Goal: Transaction & Acquisition: Obtain resource

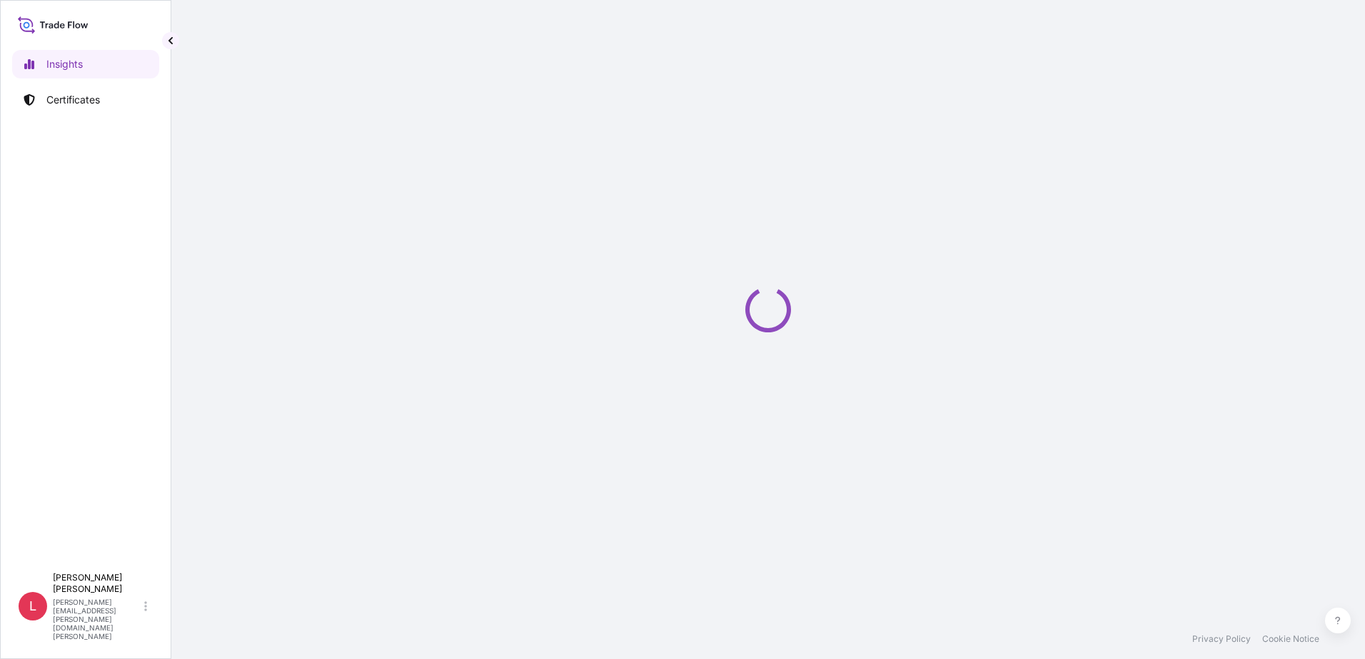
select select "2025"
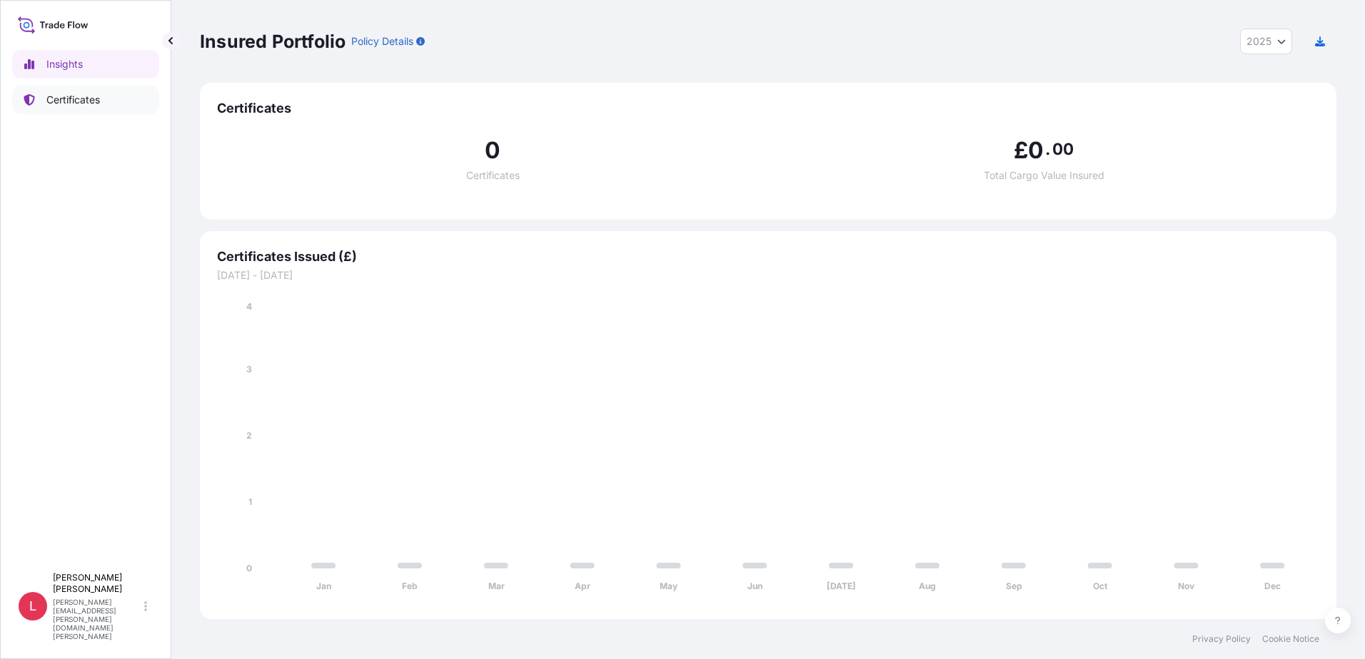
click at [66, 102] on p "Certificates" at bounding box center [73, 100] width 54 height 14
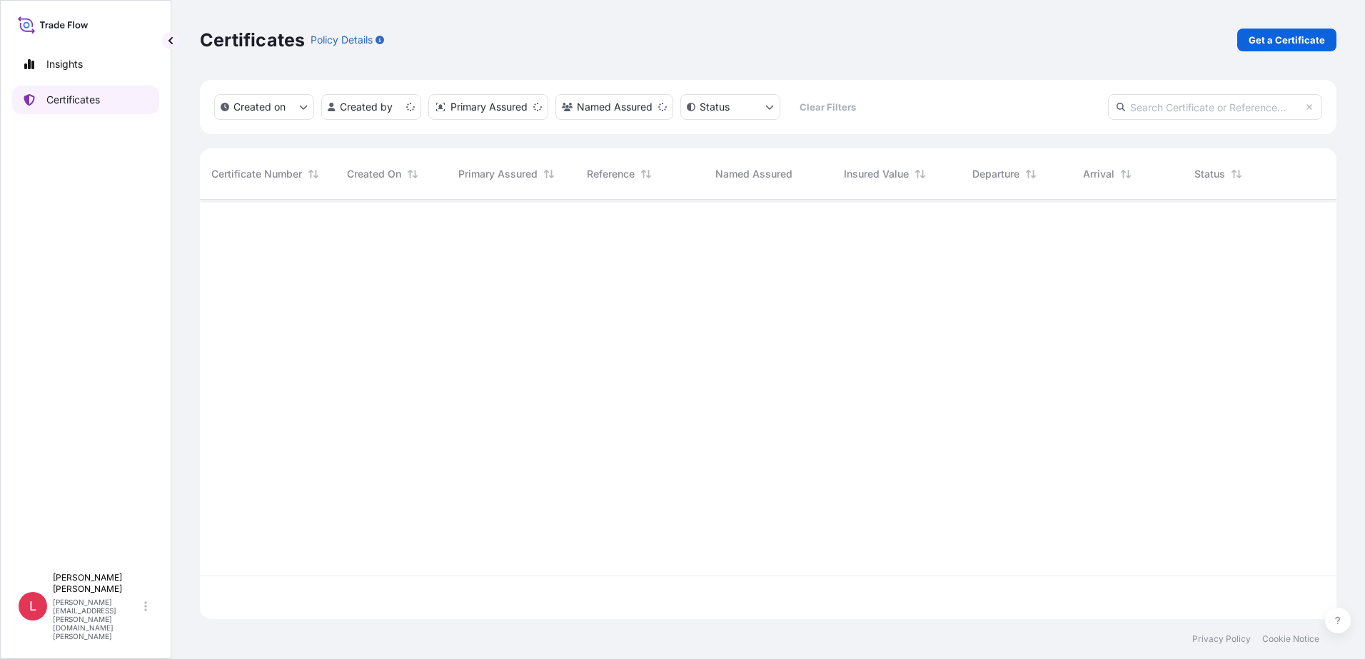
scroll to position [417, 1126]
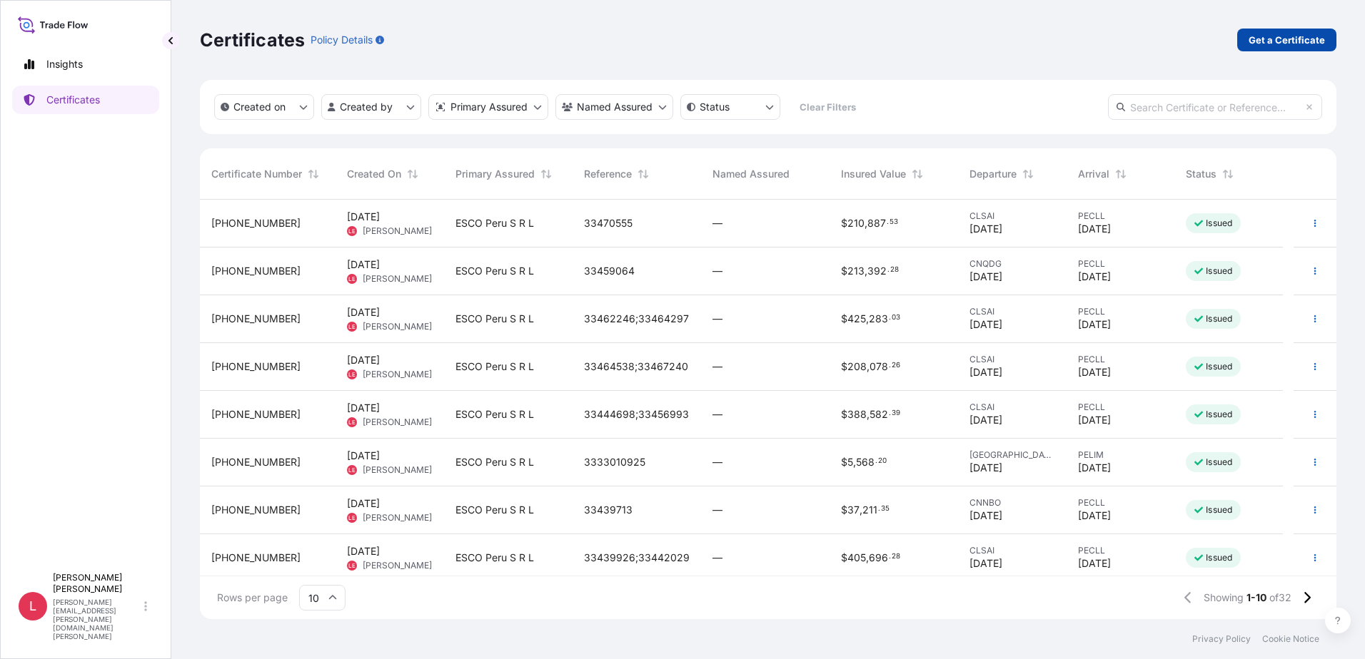
click at [1298, 39] on p "Get a Certificate" at bounding box center [1286, 40] width 76 height 14
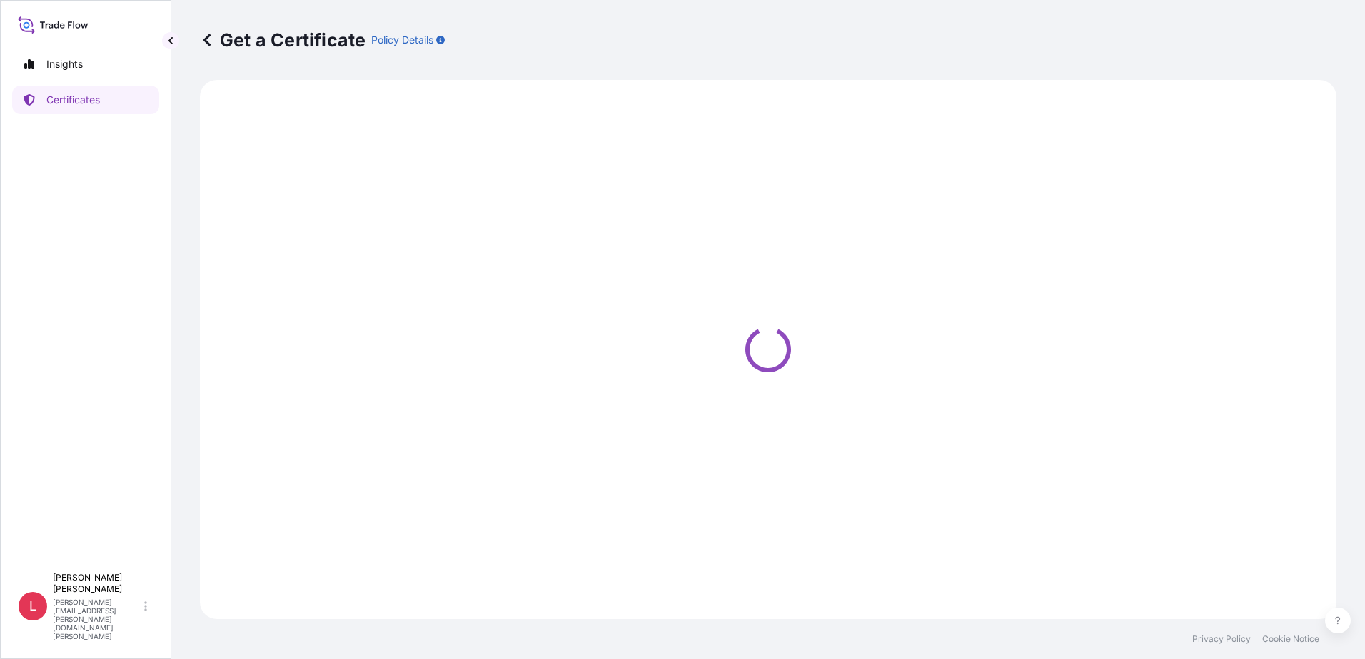
select select "Ocean Vessel"
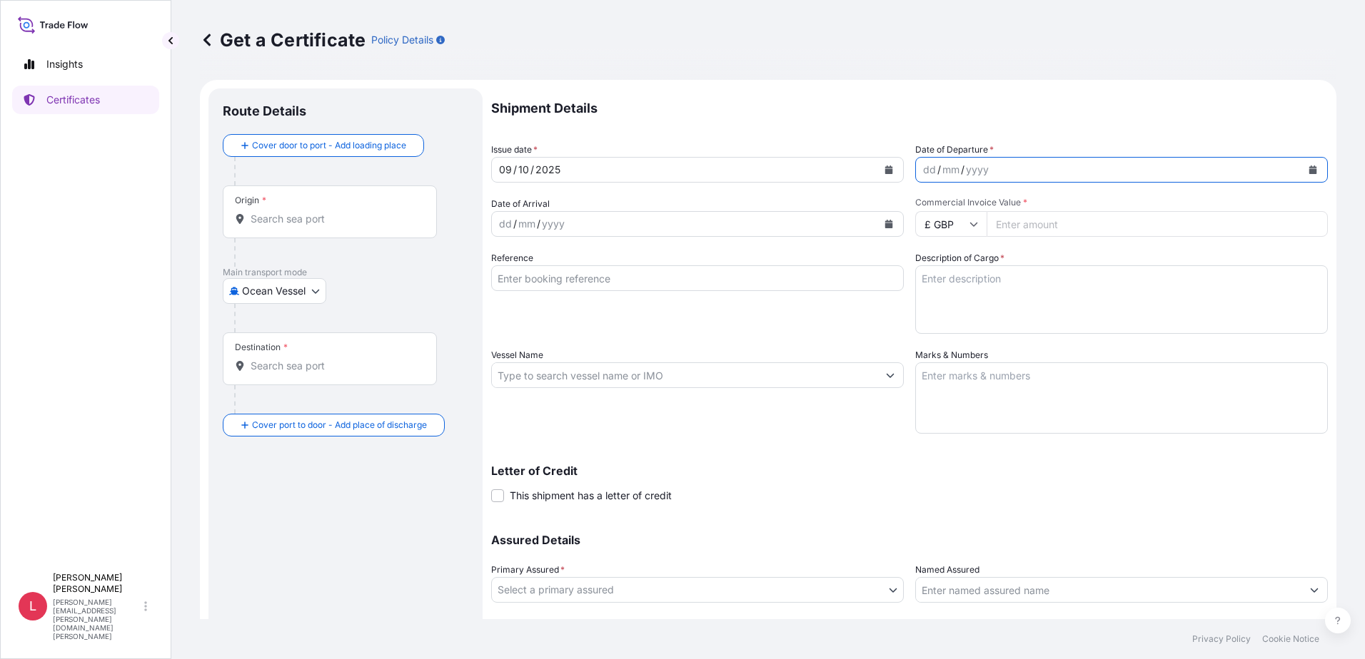
click at [1309, 171] on icon "Calendar" at bounding box center [1313, 170] width 8 height 9
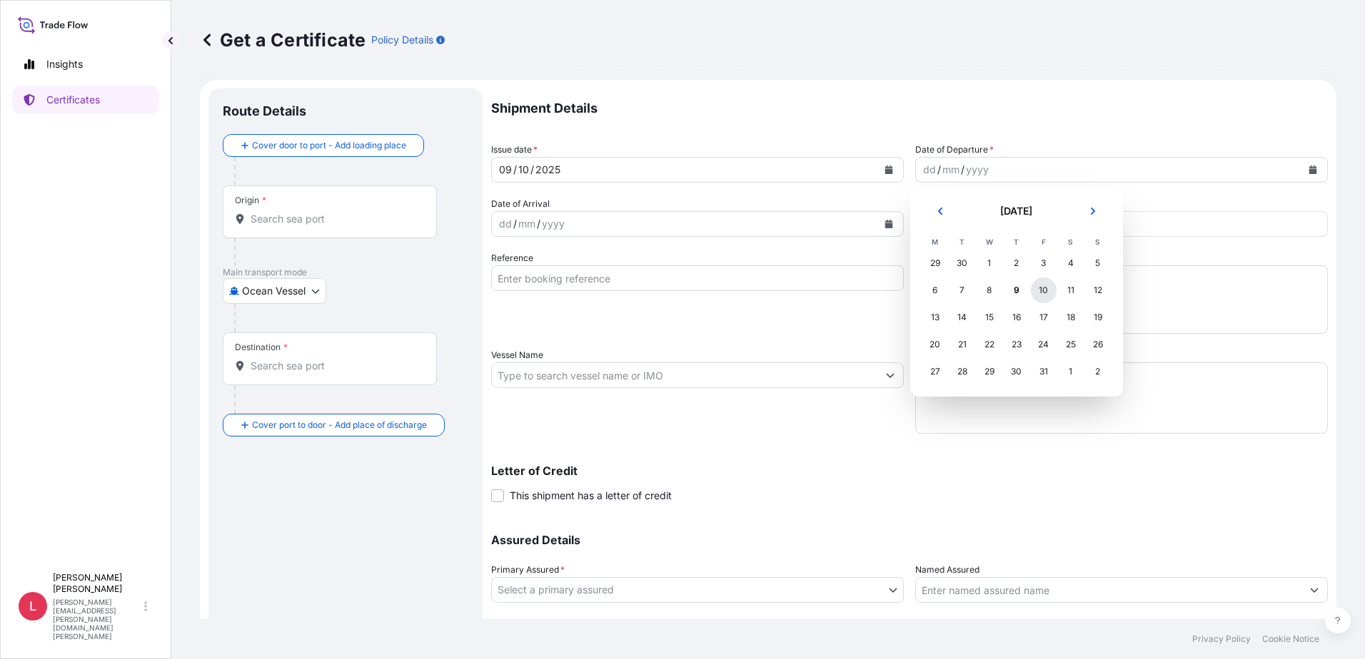
click at [1046, 290] on div "10" at bounding box center [1044, 291] width 26 height 26
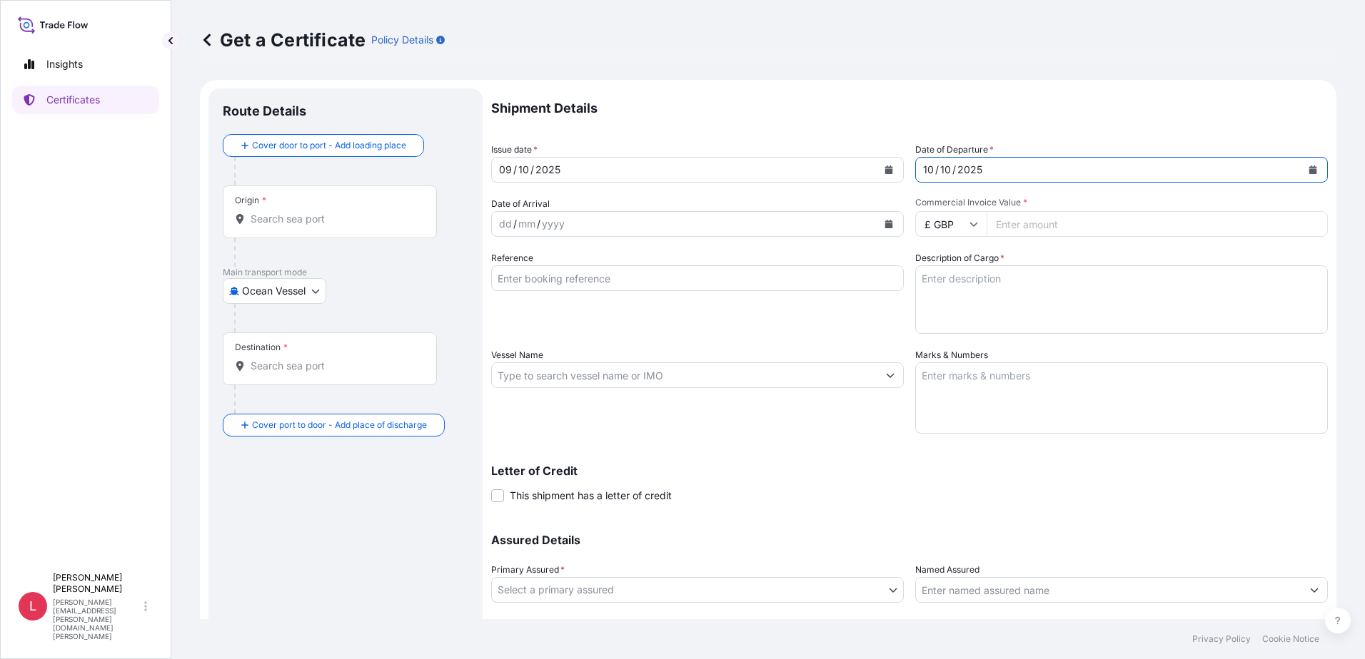
click at [884, 220] on icon "Calendar" at bounding box center [888, 224] width 9 height 9
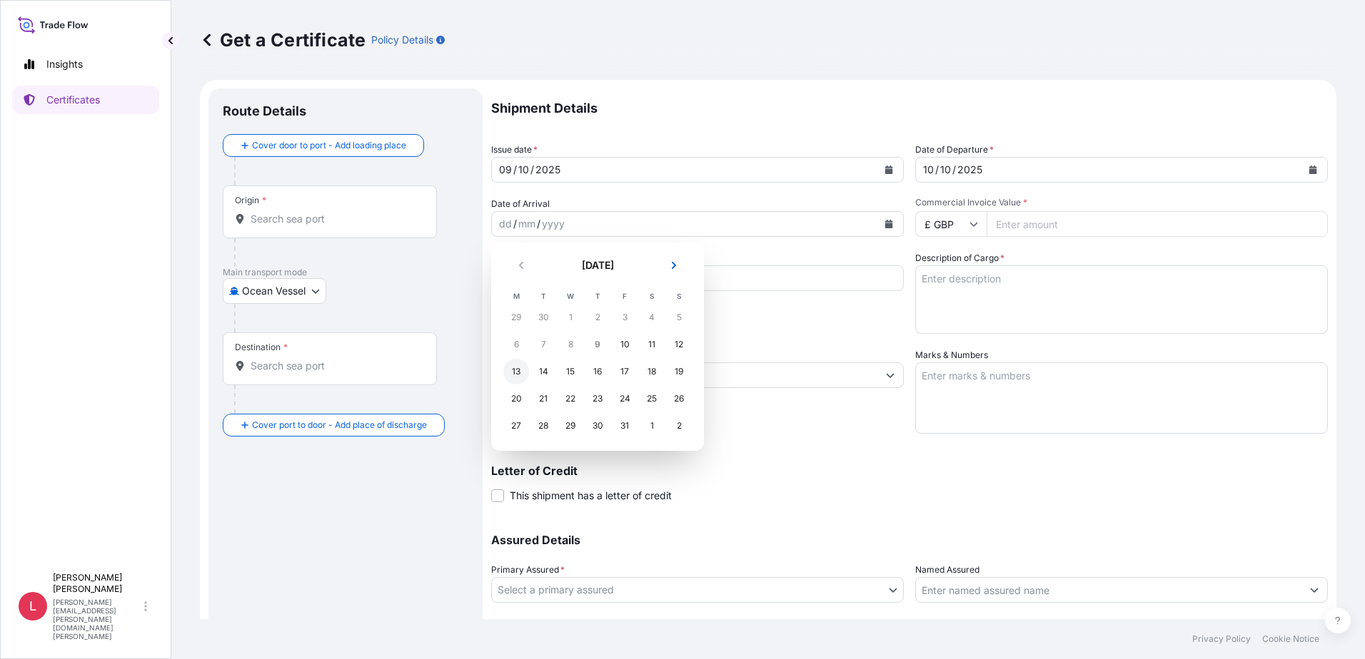
click at [520, 373] on div "13" at bounding box center [516, 372] width 26 height 26
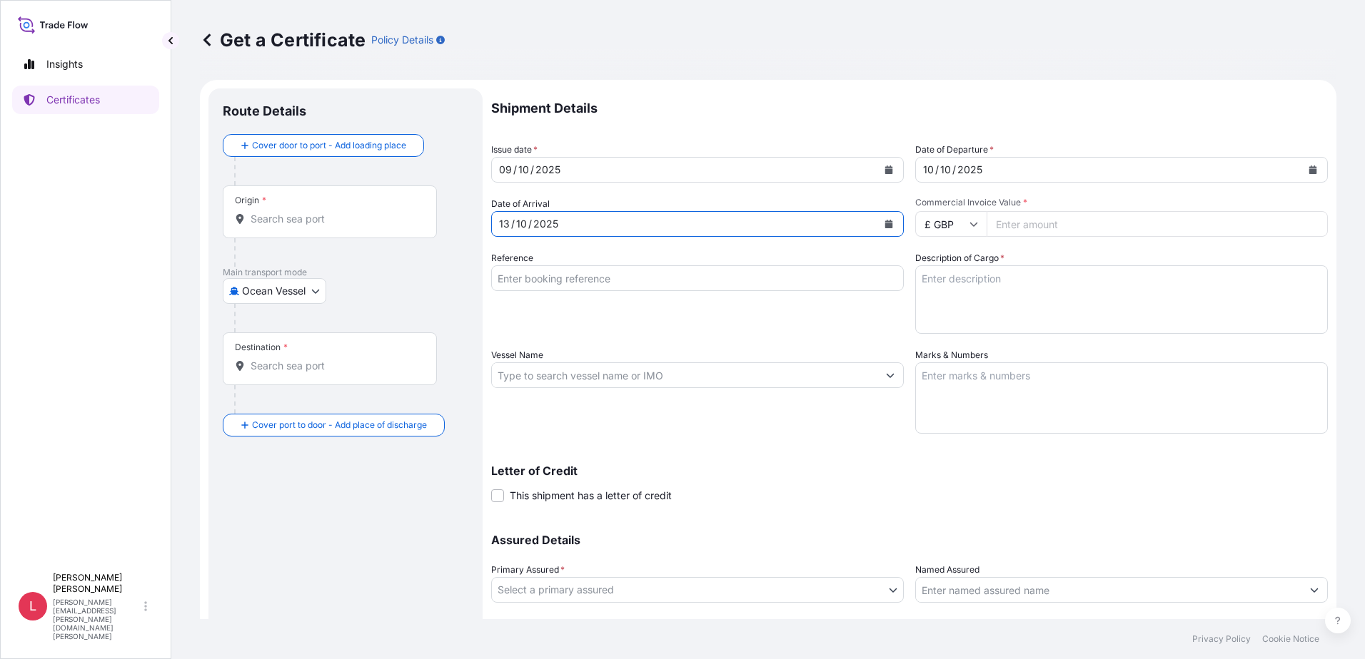
click at [971, 226] on icon at bounding box center [973, 224] width 9 height 9
click at [949, 319] on div "$ USD" at bounding box center [946, 323] width 60 height 27
type input "$ USD"
click at [1037, 228] on input "Commercial Invoice Value *" at bounding box center [1156, 224] width 341 height 26
click at [1078, 226] on input "Commercial Invoice Value *" at bounding box center [1156, 224] width 341 height 26
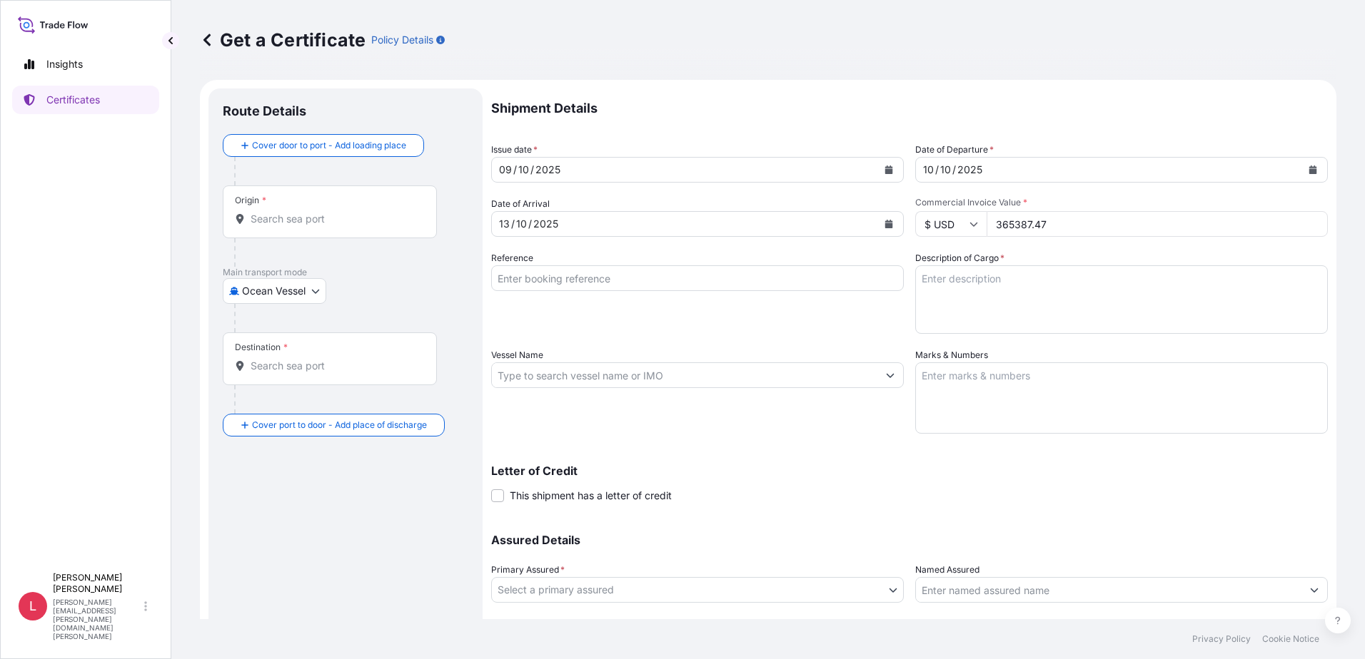
type input "365387.47"
click at [991, 282] on textarea "Description of Cargo *" at bounding box center [1121, 299] width 413 height 69
click at [565, 275] on input "Reference" at bounding box center [697, 278] width 413 height 26
paste input "33493878;33495113;;;;;;;;"
type input "33493878;33495113"
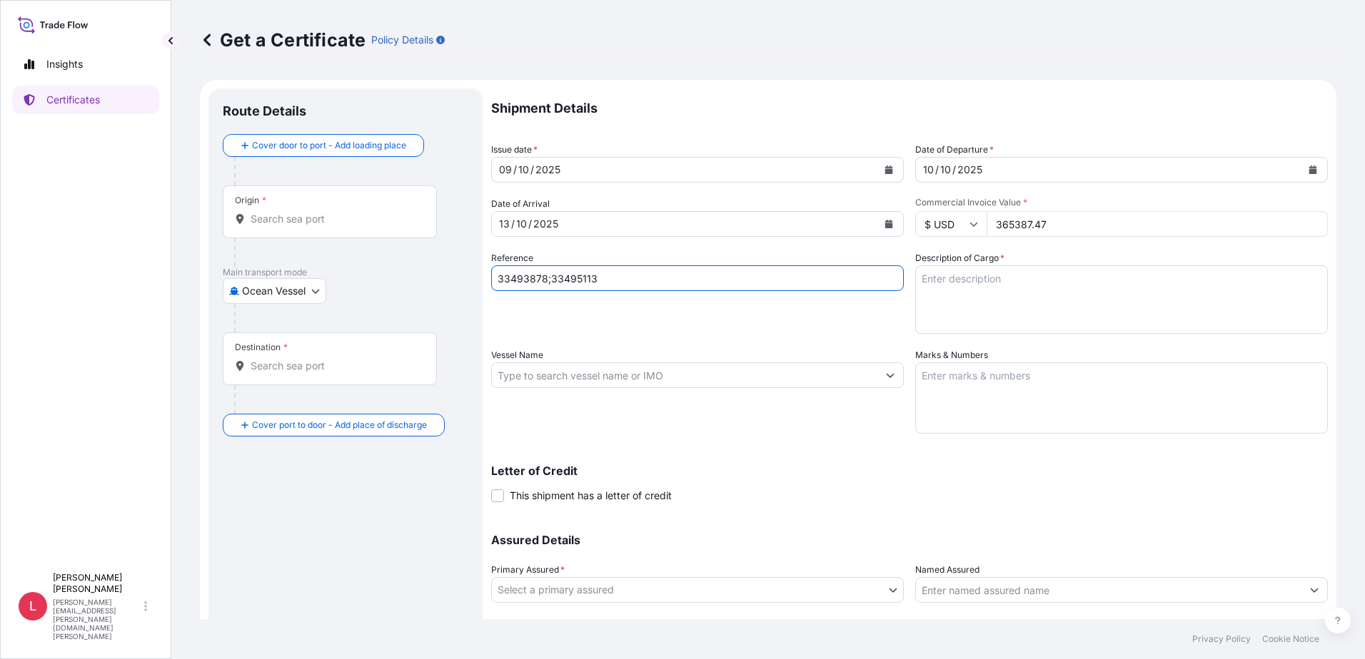
click at [965, 281] on textarea "Description of Cargo *" at bounding box center [1121, 299] width 413 height 69
click at [940, 284] on textarea "Description of Cargo *" at bounding box center [1121, 299] width 413 height 69
paste textarea "EXCAVATING TEETH INSURANCE PREMIUM USD 200.96"
type textarea "EXCAVATING TEETH INSURANCE PREMIUM USD 200.96"
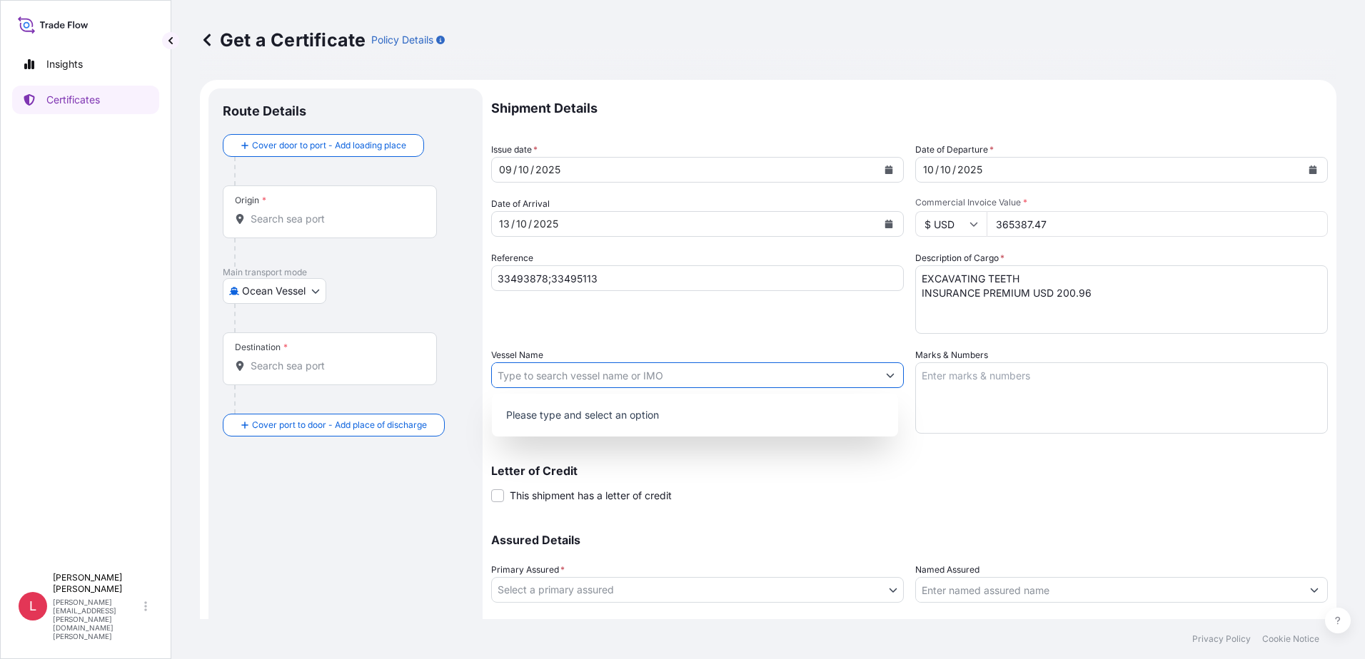
click at [886, 375] on icon "Show suggestions" at bounding box center [890, 375] width 9 height 9
click at [545, 375] on input "Vessel Name" at bounding box center [684, 376] width 385 height 26
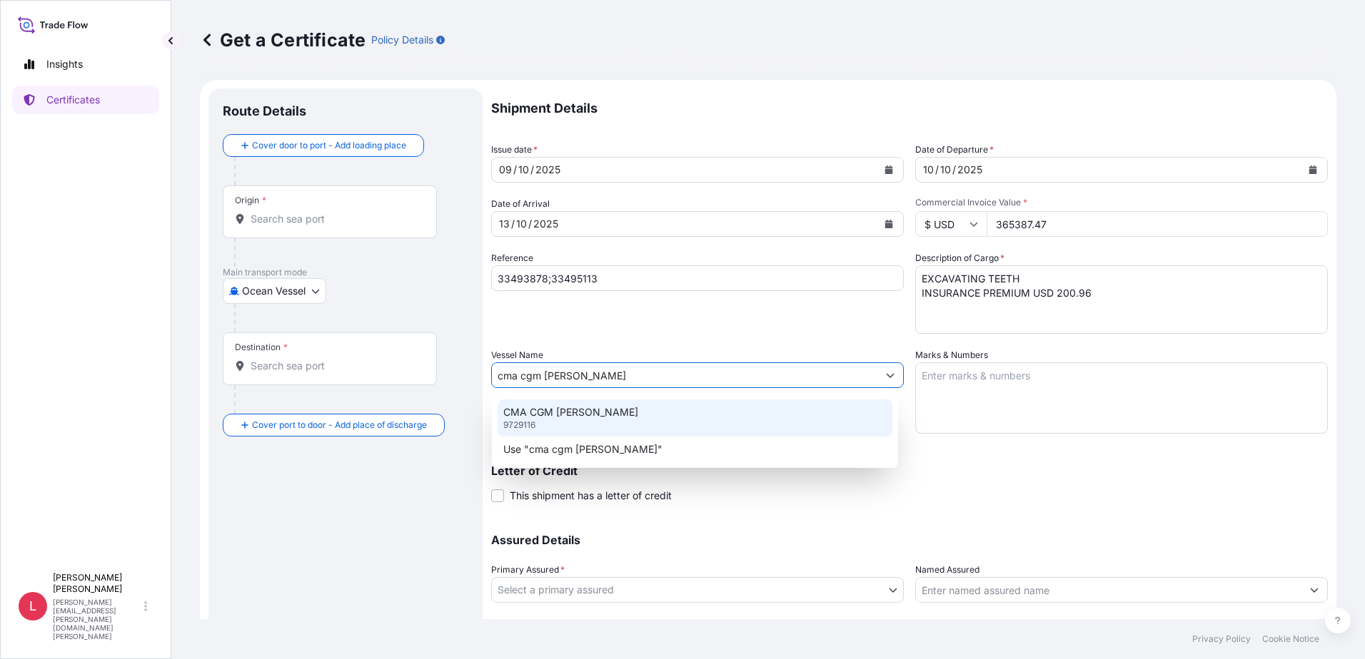
click at [538, 419] on p "CMA CGM [PERSON_NAME]" at bounding box center [570, 412] width 135 height 14
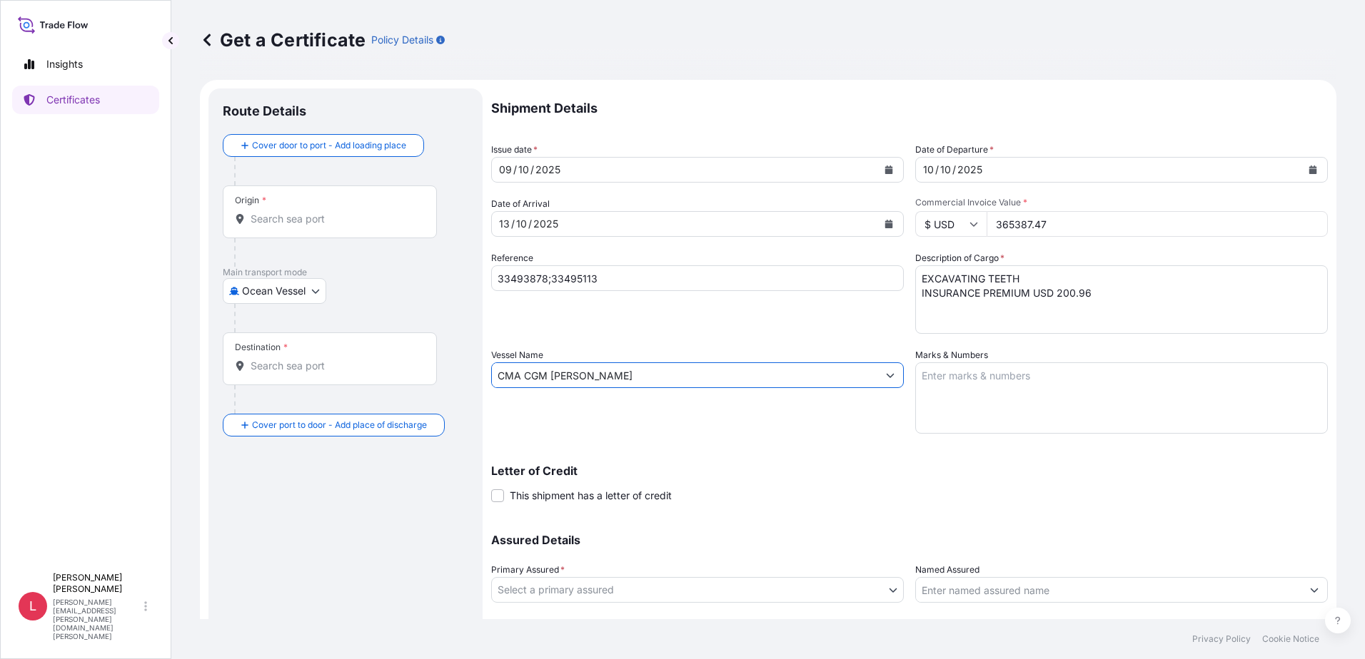
type input "CMA CGM [PERSON_NAME]"
click at [1006, 385] on textarea "Marks & Numbers" at bounding box center [1121, 398] width 413 height 71
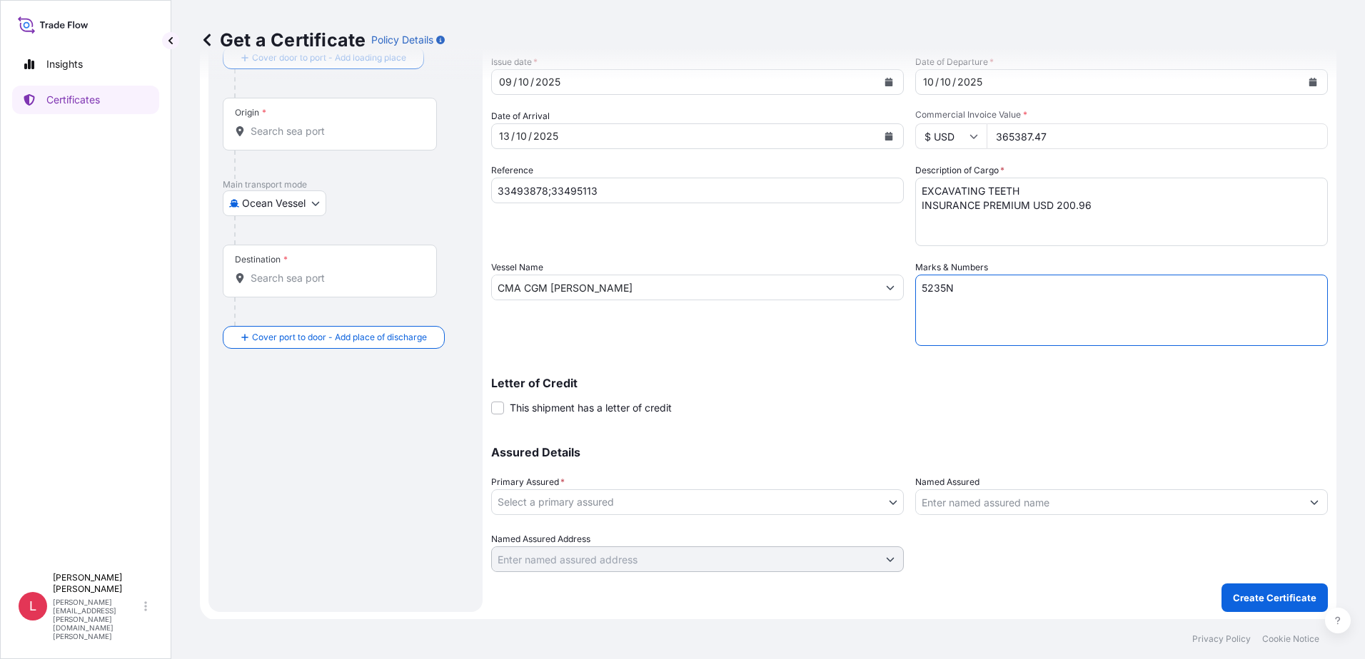
scroll to position [89, 0]
type textarea "5235N"
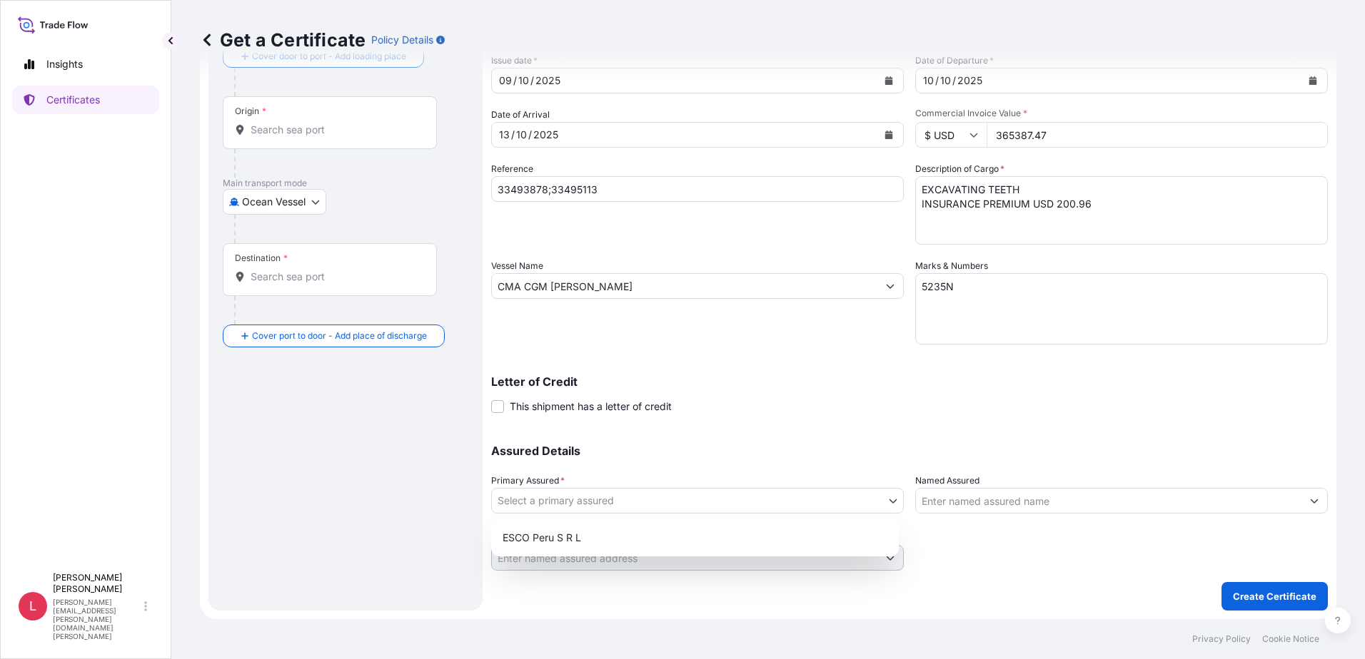
click at [882, 502] on body "Insights Certificates L [PERSON_NAME] [PERSON_NAME][EMAIL_ADDRESS][PERSON_NAME]…" at bounding box center [682, 329] width 1365 height 659
click at [670, 538] on div "ESCO Peru S R L" at bounding box center [695, 538] width 396 height 26
select select "31779"
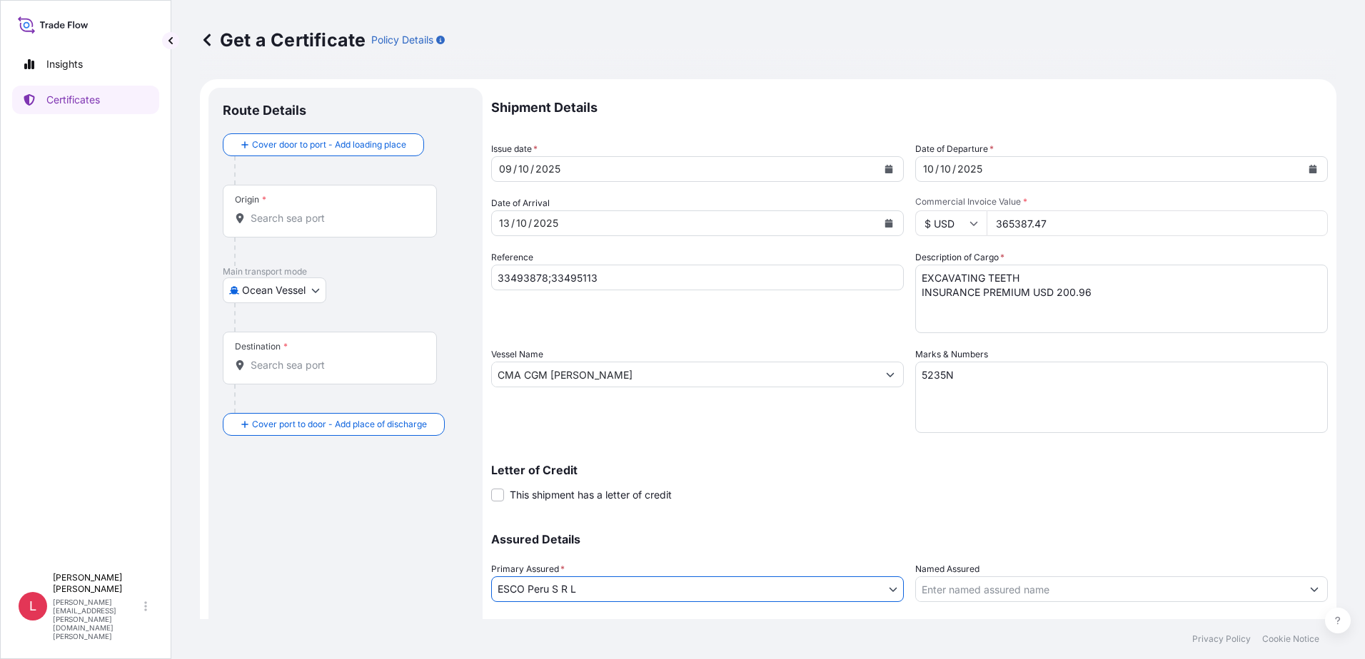
scroll to position [0, 0]
click at [369, 227] on div "Origin *" at bounding box center [330, 212] width 214 height 53
click at [369, 226] on input "Origin *" at bounding box center [335, 219] width 168 height 14
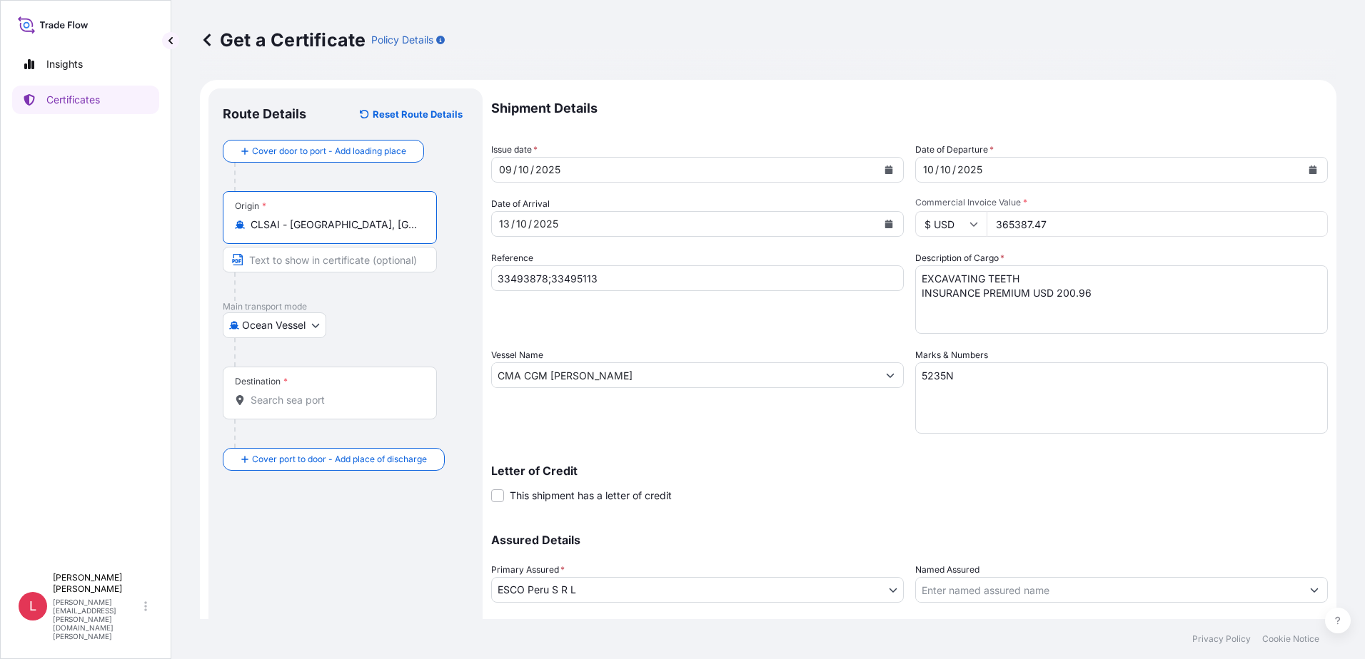
type input "CLSAI - [GEOGRAPHIC_DATA], [GEOGRAPHIC_DATA]"
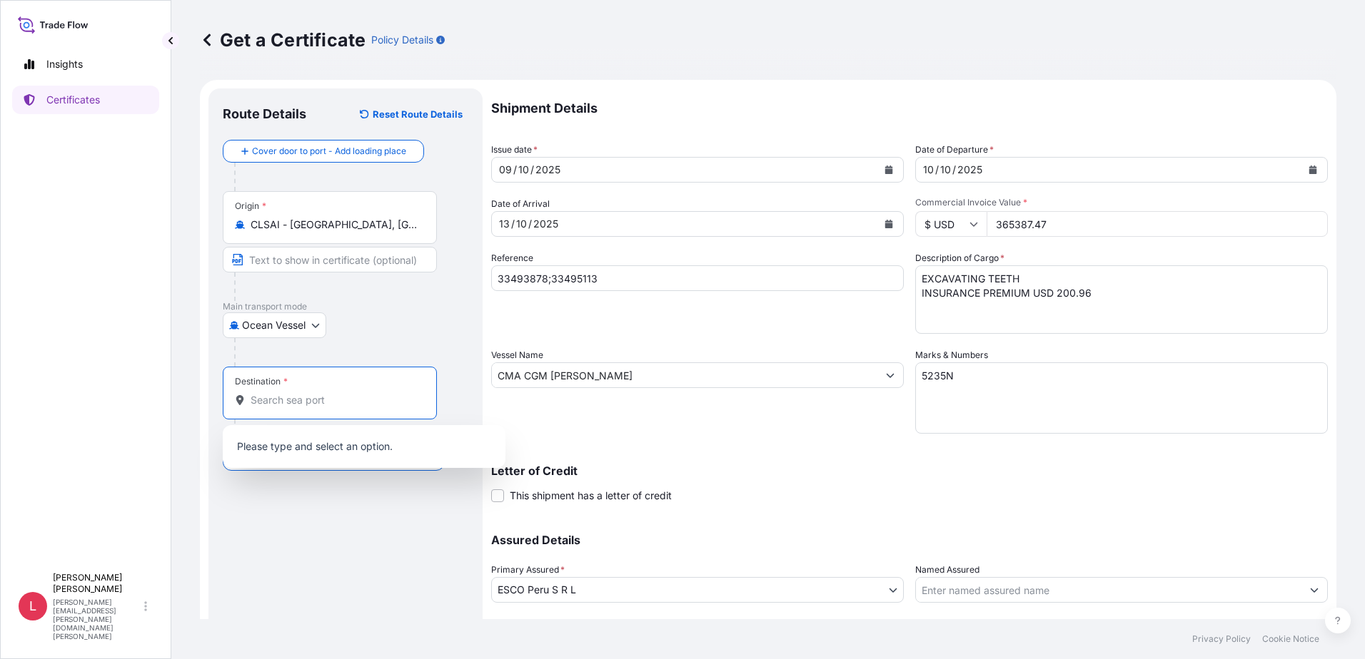
click at [330, 398] on input "Destination *" at bounding box center [335, 400] width 168 height 14
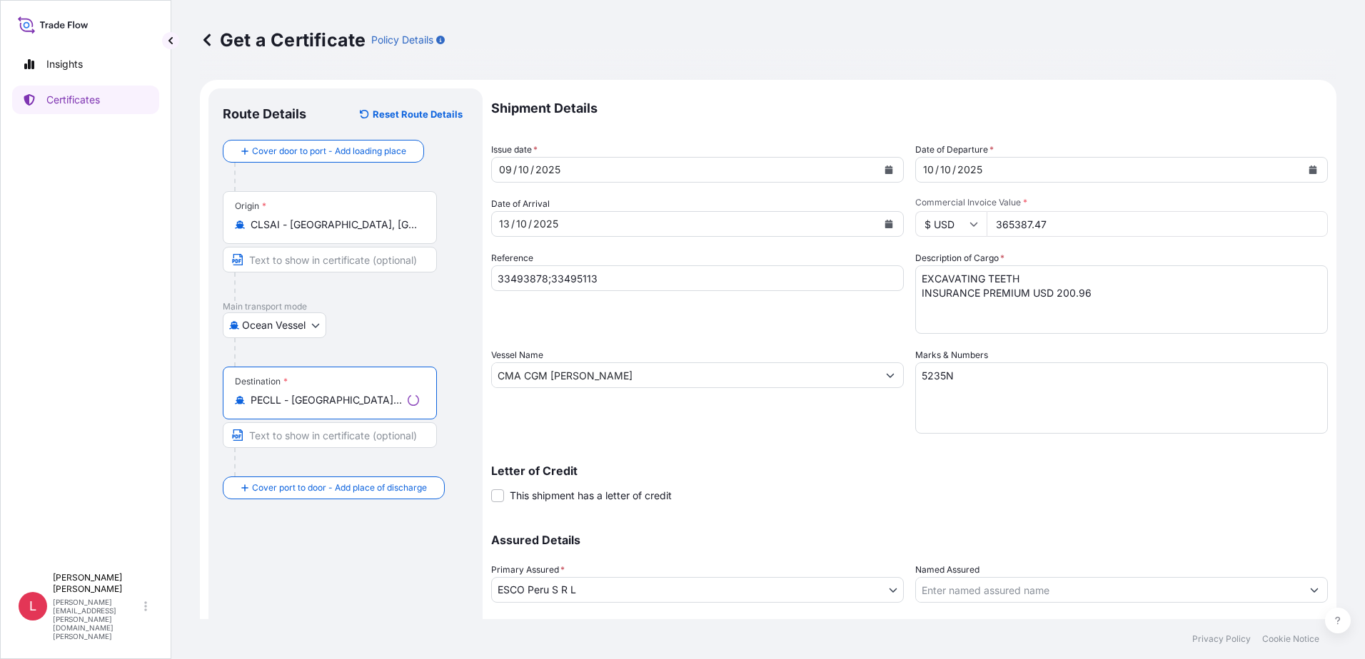
scroll to position [89, 0]
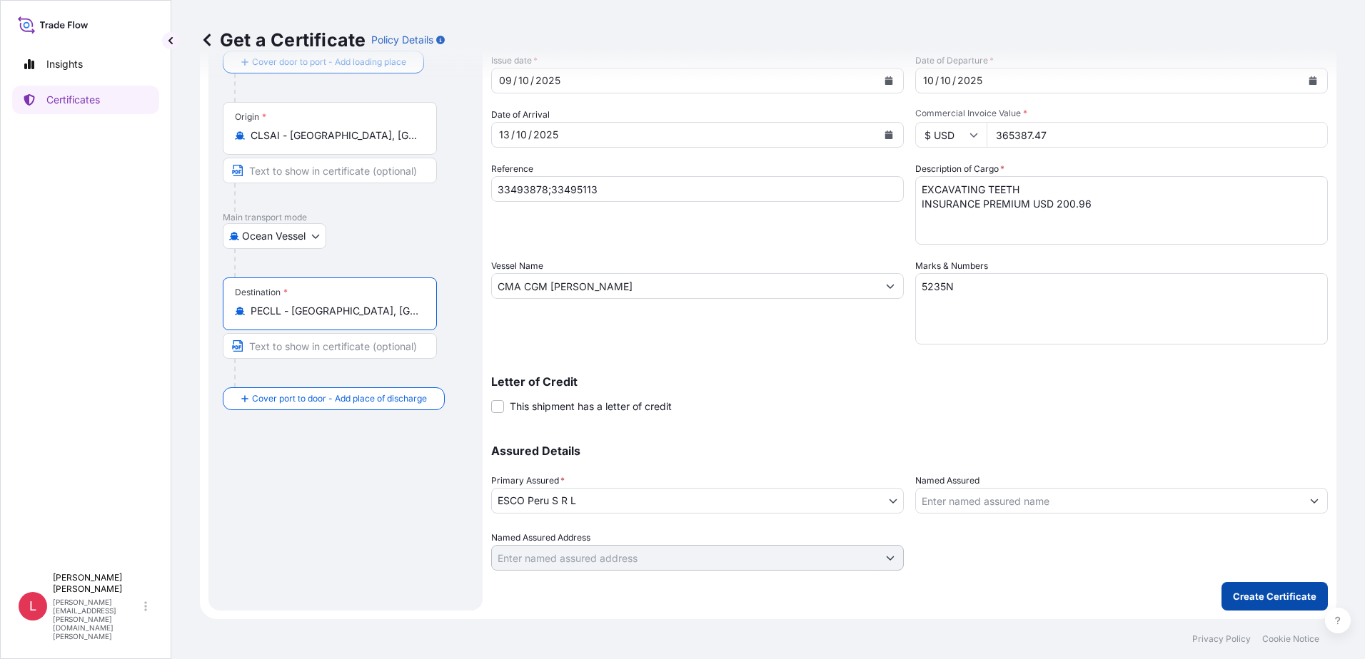
type input "PECLL - [GEOGRAPHIC_DATA], [GEOGRAPHIC_DATA]"
click at [1257, 597] on p "Create Certificate" at bounding box center [1275, 597] width 84 height 14
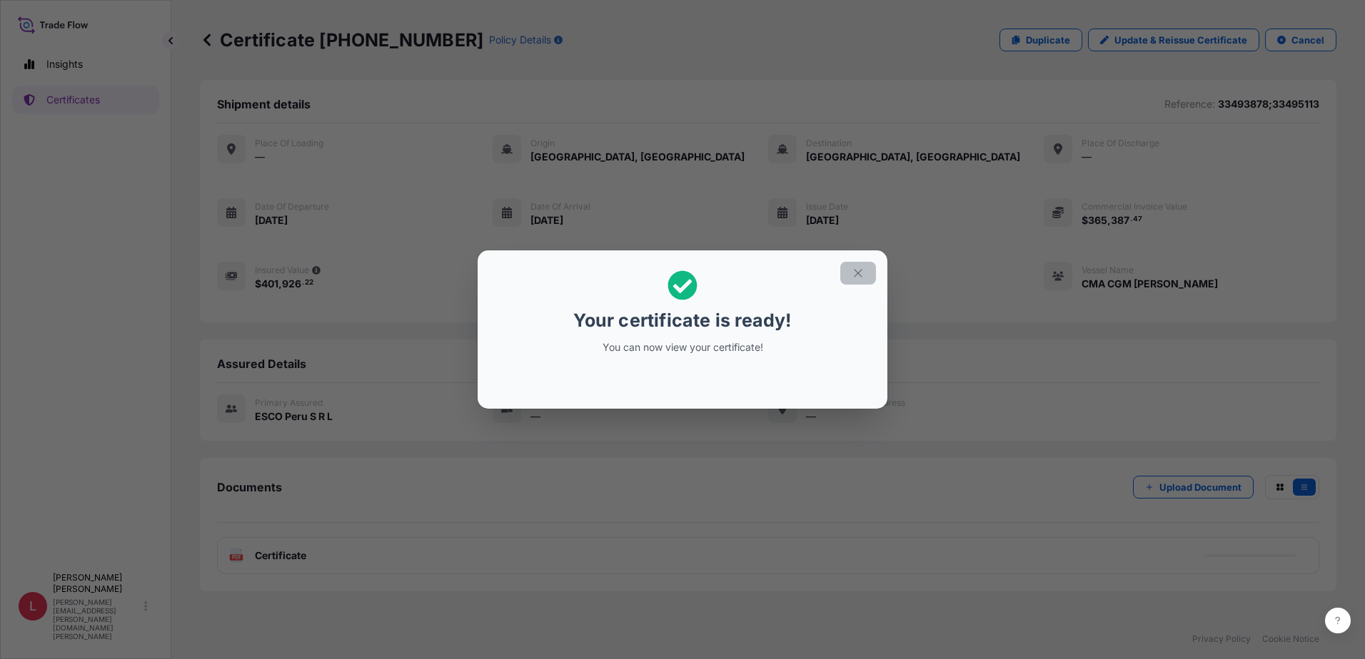
click at [860, 275] on icon "button" at bounding box center [857, 273] width 13 height 13
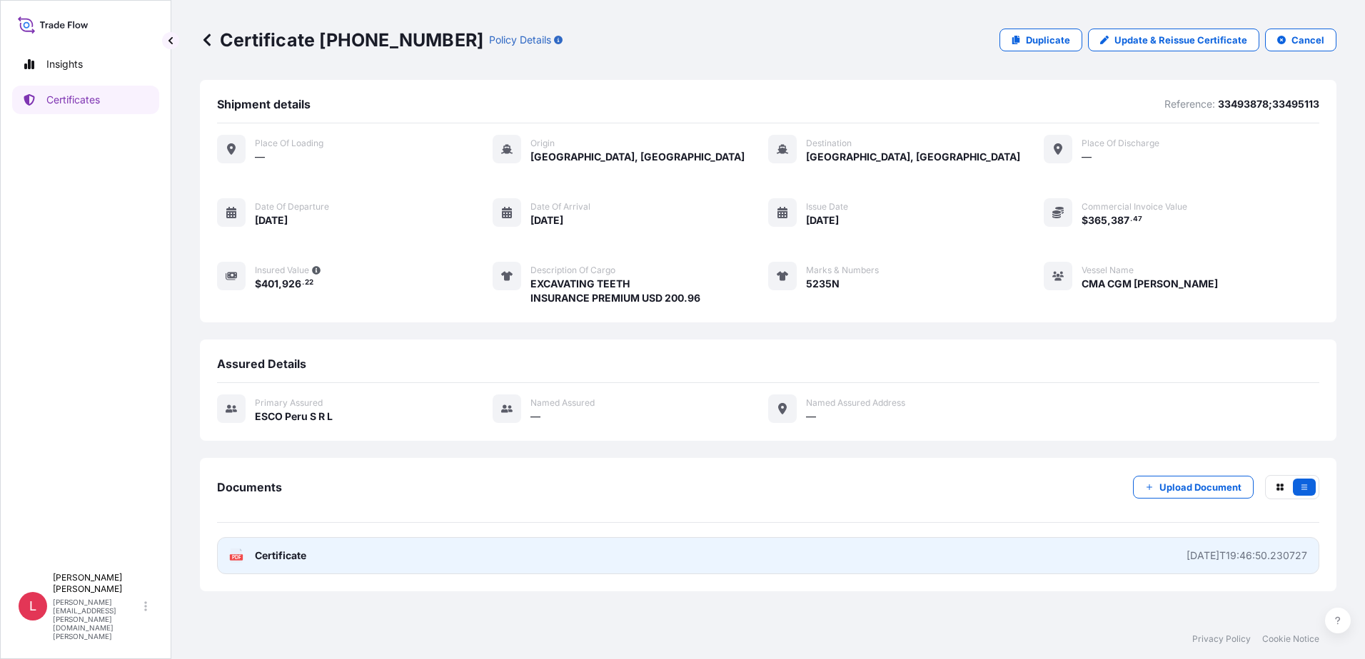
click at [301, 555] on span "Certificate" at bounding box center [280, 556] width 51 height 14
